Goal: Information Seeking & Learning: Learn about a topic

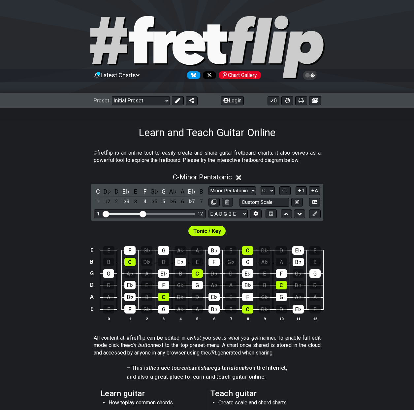
click at [72, 170] on div "C - Minor Pentatonic" at bounding box center [207, 175] width 414 height 12
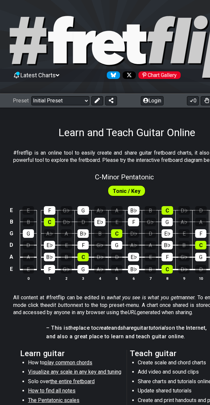
click at [66, 210] on div "G♭" at bounding box center [67, 210] width 12 height 9
click at [65, 220] on div "D♭" at bounding box center [66, 222] width 11 height 9
click at [52, 77] on span "Latest Charts" at bounding box center [37, 75] width 35 height 7
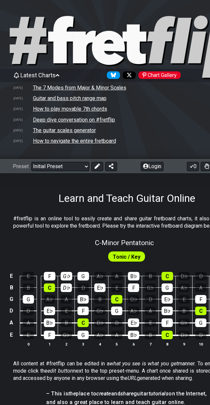
click at [50, 108] on td "How to play movable 7th chords" at bounding box center [70, 108] width 75 height 7
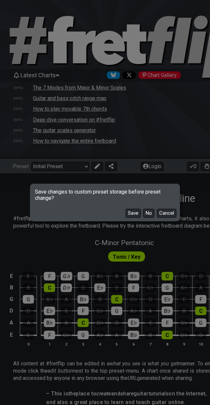
click at [150, 211] on button "No" at bounding box center [148, 213] width 11 height 9
select select "/movable-7th-chords"
